Goal: Check status

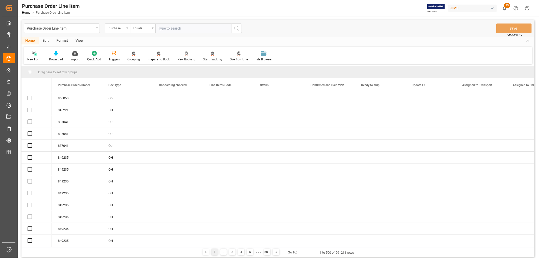
click at [176, 28] on input "text" at bounding box center [193, 28] width 76 height 10
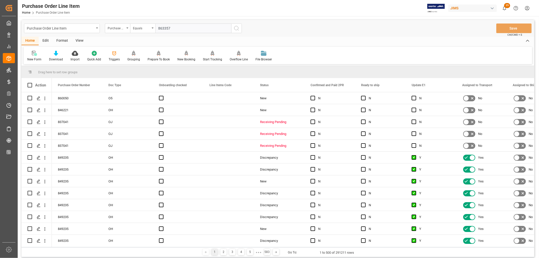
type input "863357"
click at [237, 28] on icon "search button" at bounding box center [236, 28] width 6 height 6
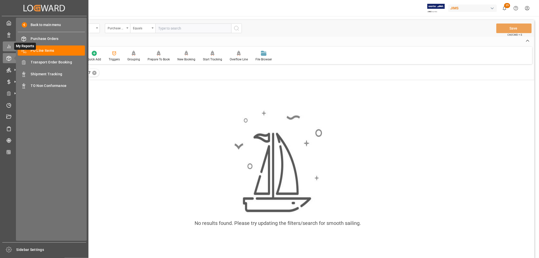
click at [11, 46] on icon at bounding box center [8, 46] width 5 height 5
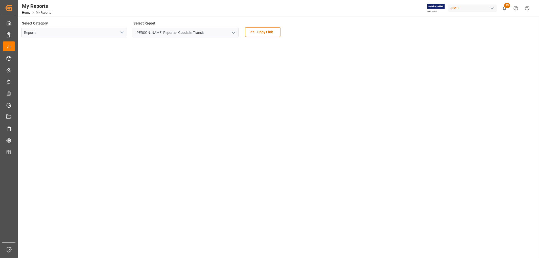
click at [123, 32] on icon "open menu" at bounding box center [122, 33] width 6 height 6
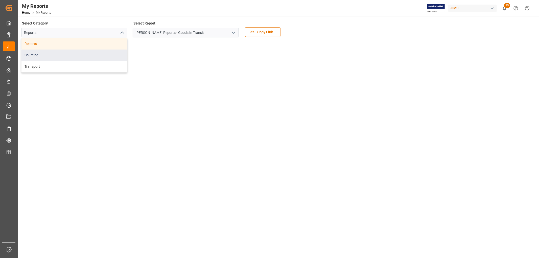
click at [32, 56] on div "Sourcing" at bounding box center [74, 55] width 106 height 11
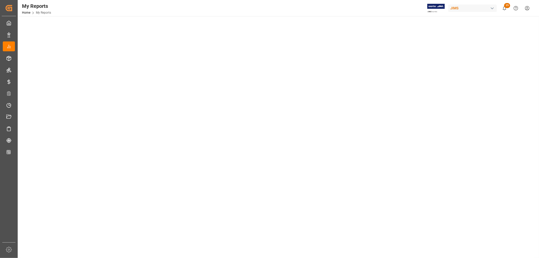
scroll to position [56, 0]
